Goal: Task Accomplishment & Management: Manage account settings

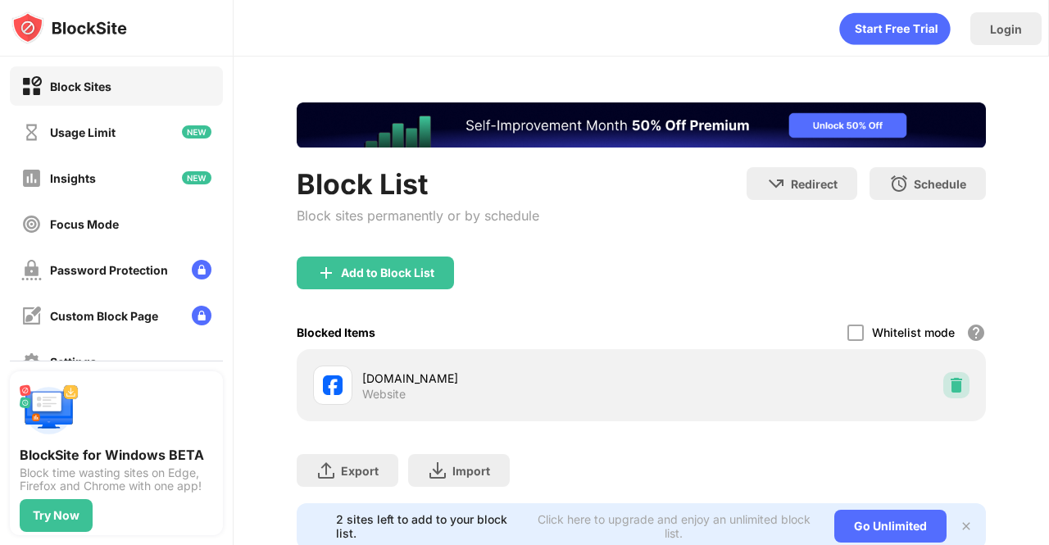
click at [949, 391] on img at bounding box center [957, 385] width 16 height 16
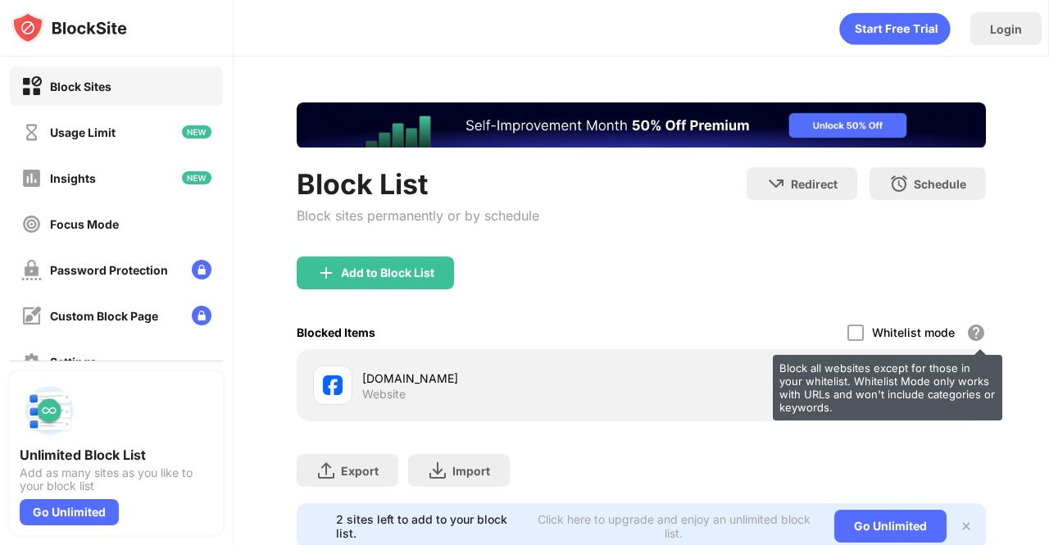
click at [967, 325] on div "Block all websites except for those in your whitelist. Whitelist Mode only work…" at bounding box center [977, 333] width 20 height 20
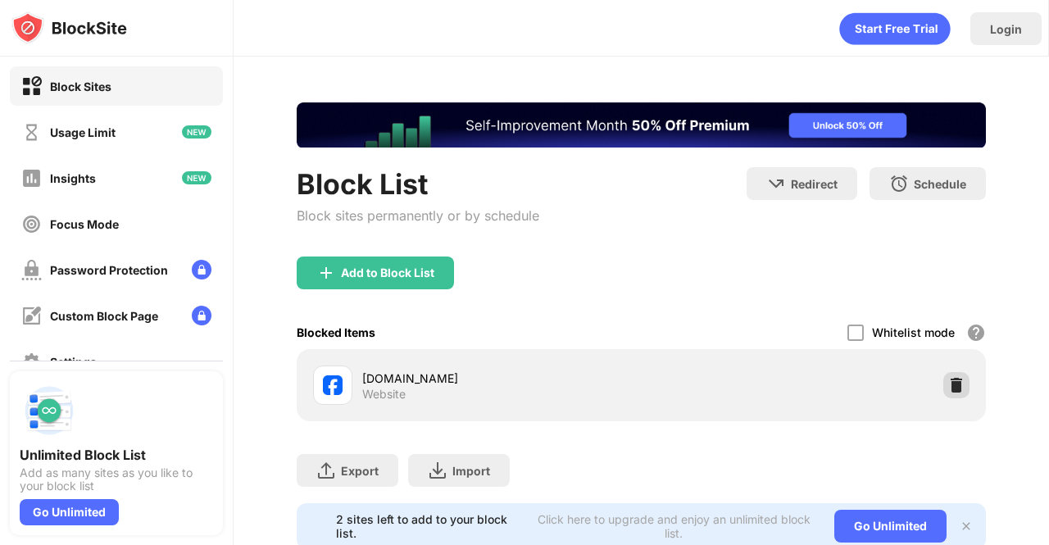
click at [949, 377] on img at bounding box center [957, 385] width 16 height 16
click at [954, 385] on div at bounding box center [957, 385] width 26 height 26
